Goal: Information Seeking & Learning: Check status

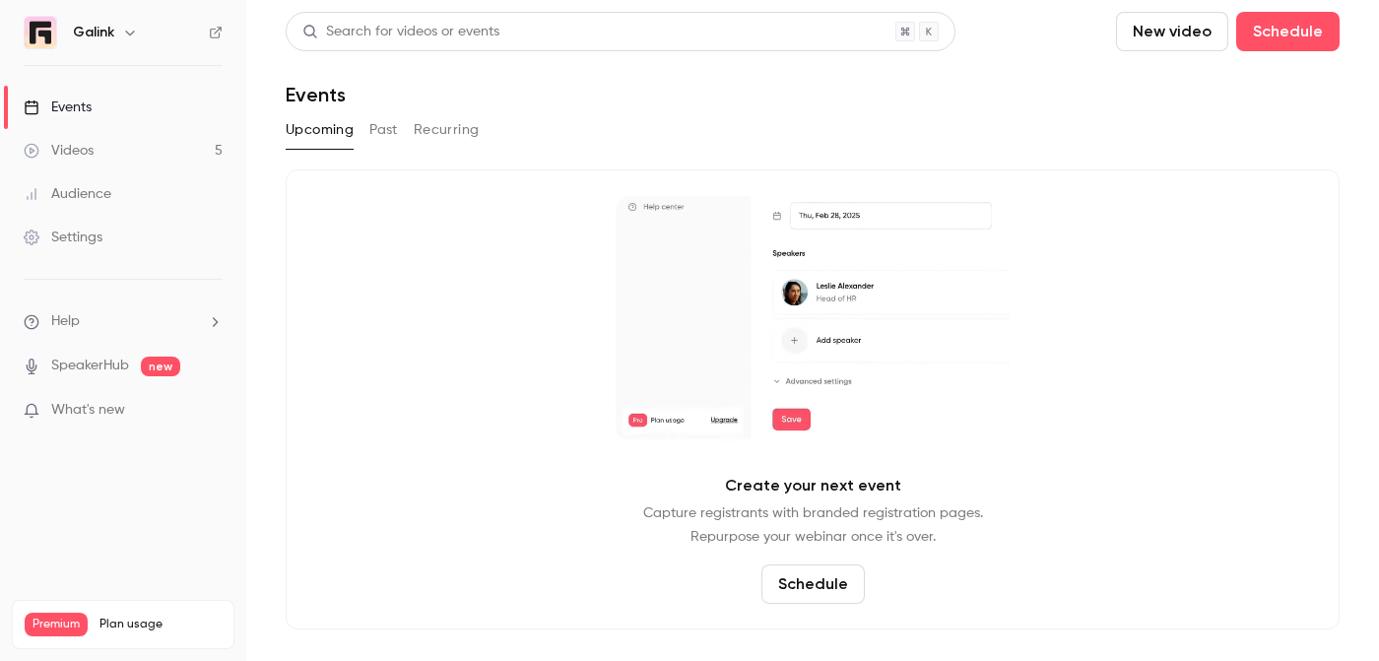
click at [394, 129] on button "Past" at bounding box center [383, 130] width 29 height 32
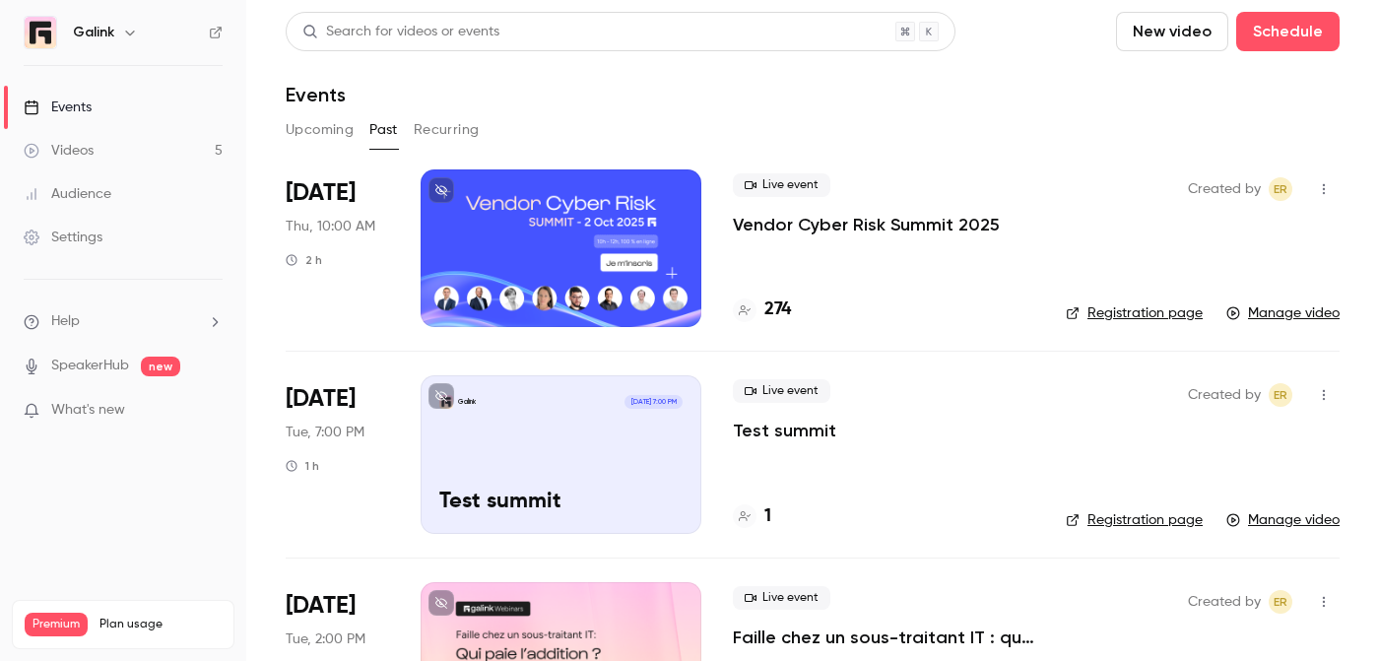
click at [315, 205] on span "[DATE]" at bounding box center [321, 193] width 70 height 32
click at [486, 207] on div at bounding box center [560, 248] width 281 height 158
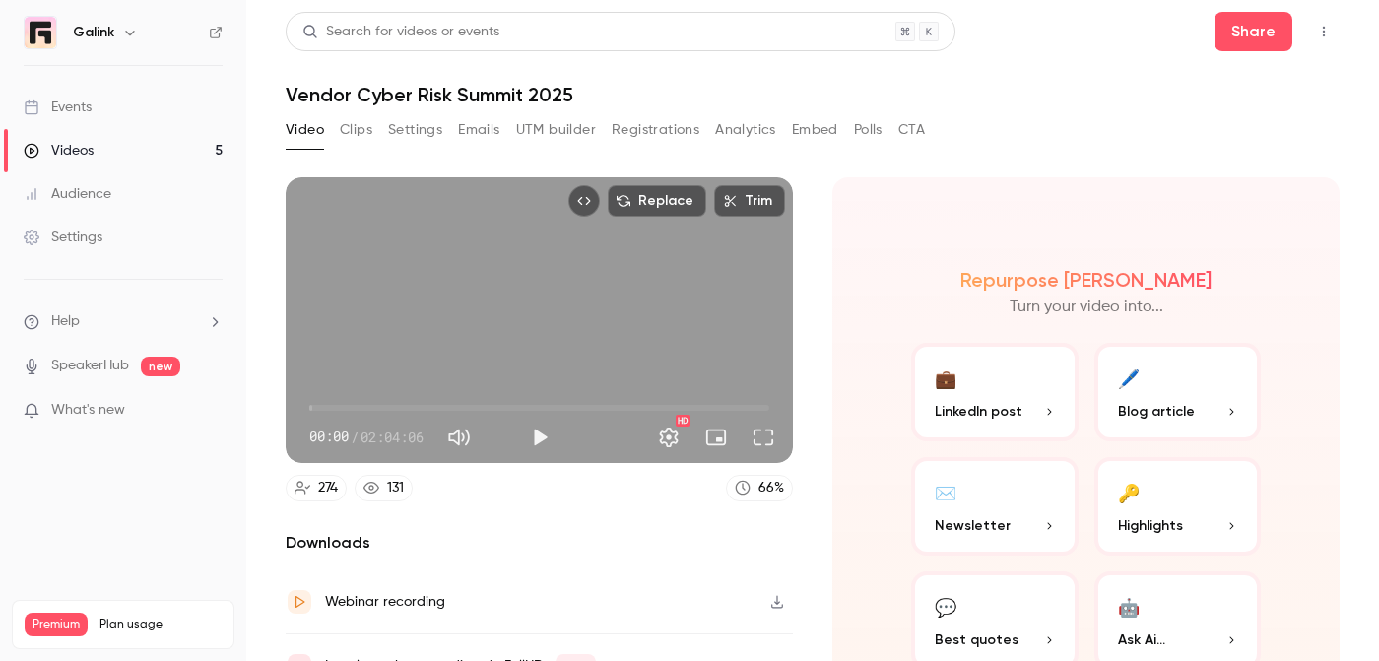
click at [634, 126] on button "Registrations" at bounding box center [656, 130] width 88 height 32
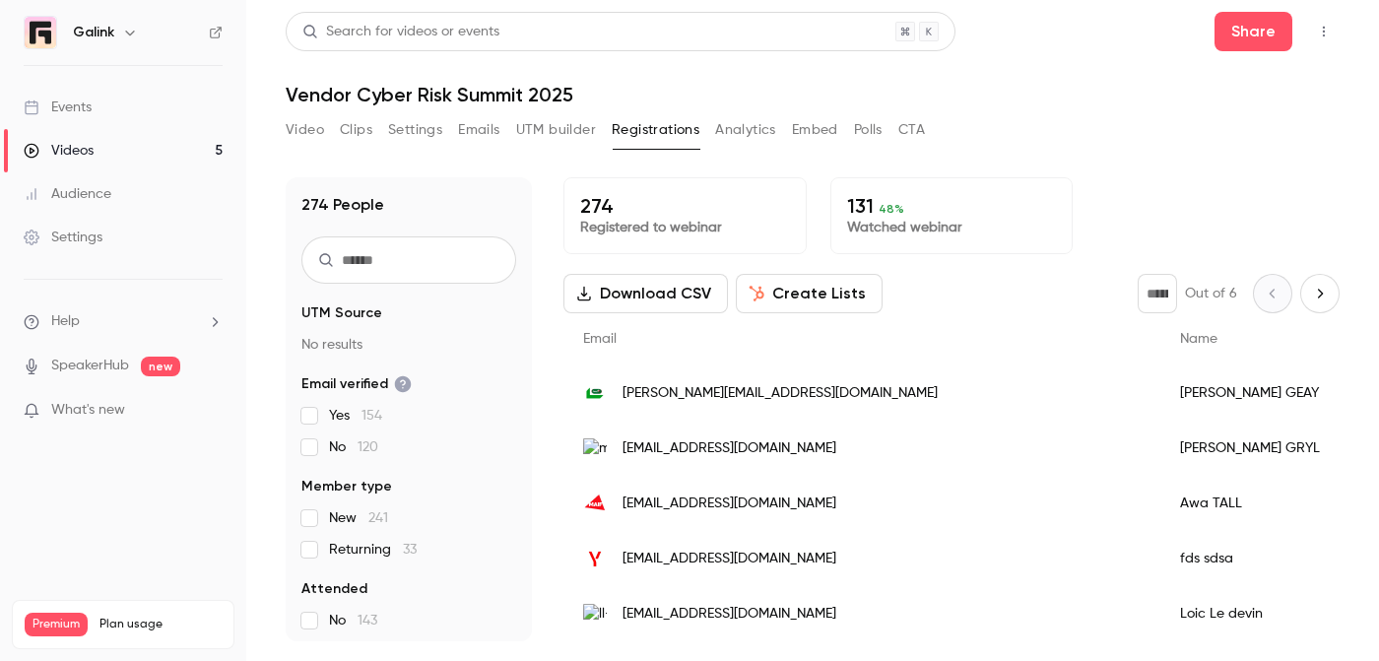
click at [404, 268] on input "text" at bounding box center [408, 259] width 215 height 47
type input "*"
type input "*******"
